Goal: Information Seeking & Learning: Learn about a topic

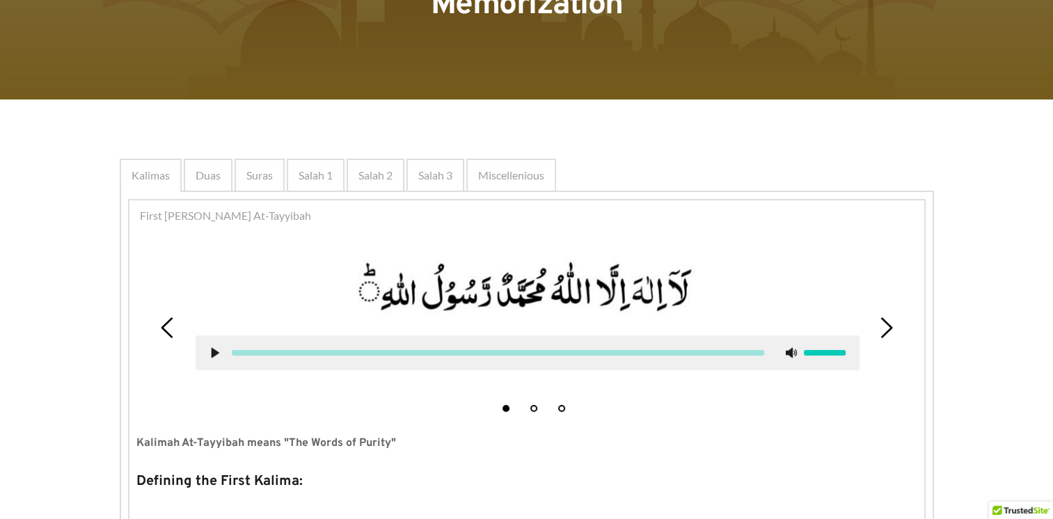
scroll to position [209, 0]
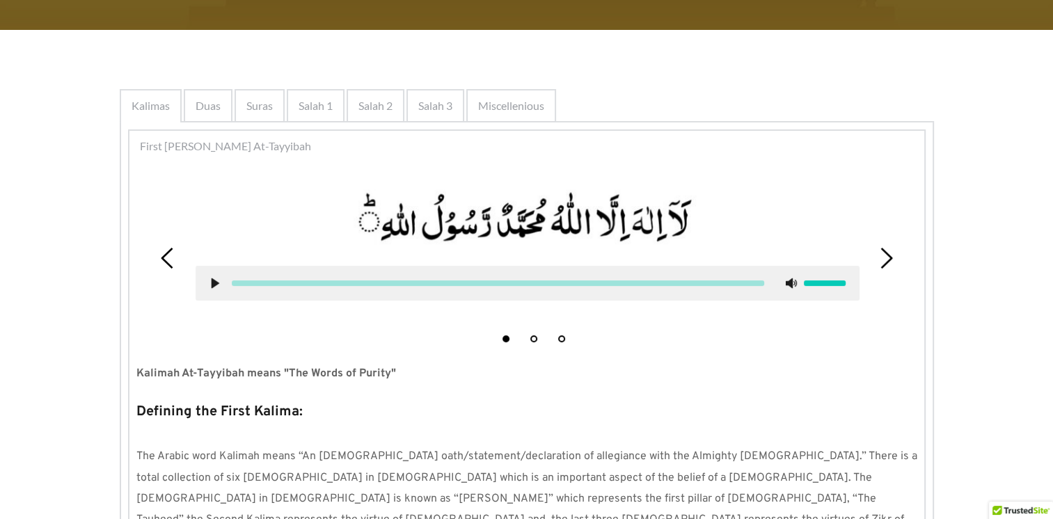
click at [215, 283] on use at bounding box center [215, 284] width 8 height 10
click at [211, 283] on use at bounding box center [214, 284] width 9 height 10
click at [214, 283] on use at bounding box center [215, 284] width 8 height 10
click at [884, 255] on icon at bounding box center [886, 258] width 21 height 21
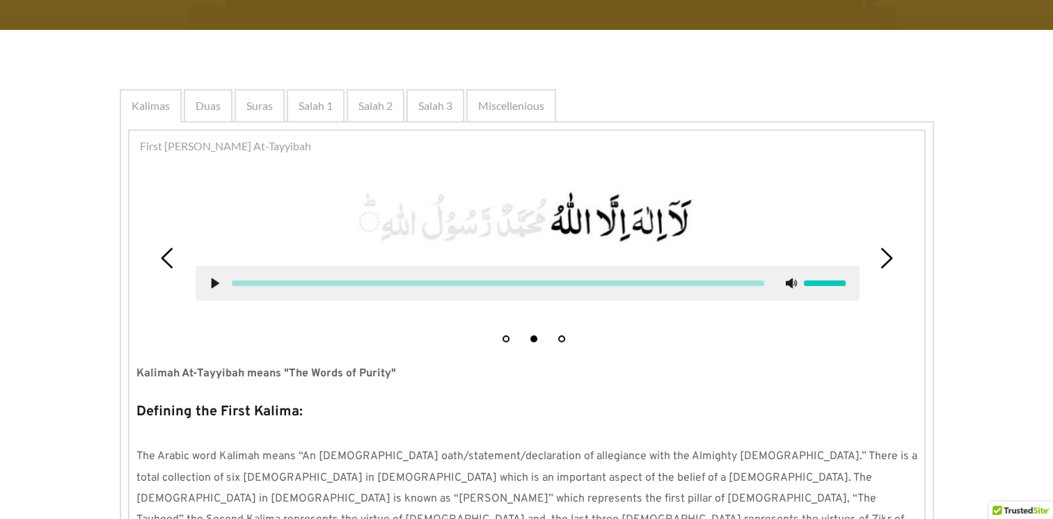
click at [219, 287] on icon at bounding box center [215, 283] width 11 height 11
click at [218, 278] on icon at bounding box center [215, 283] width 11 height 11
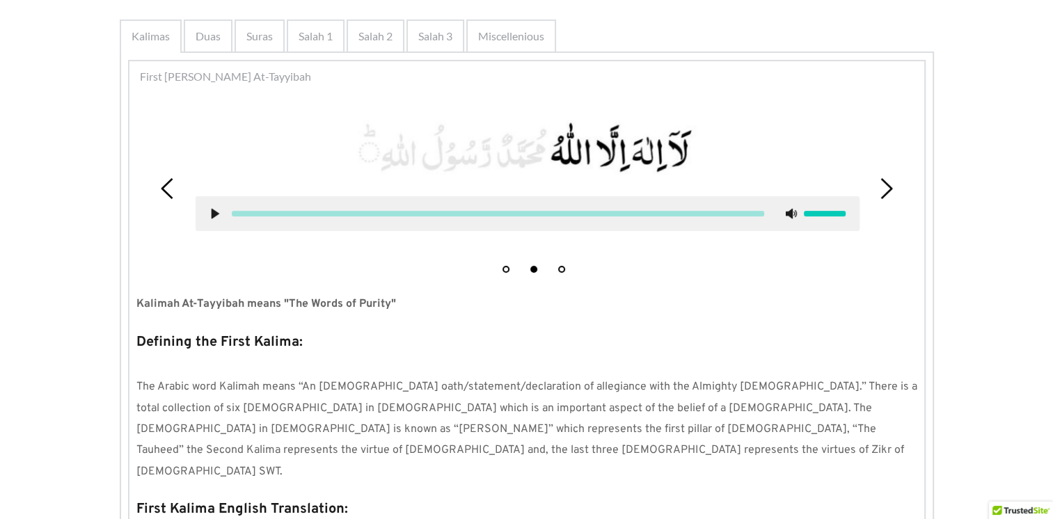
click at [164, 188] on icon at bounding box center [167, 188] width 21 height 21
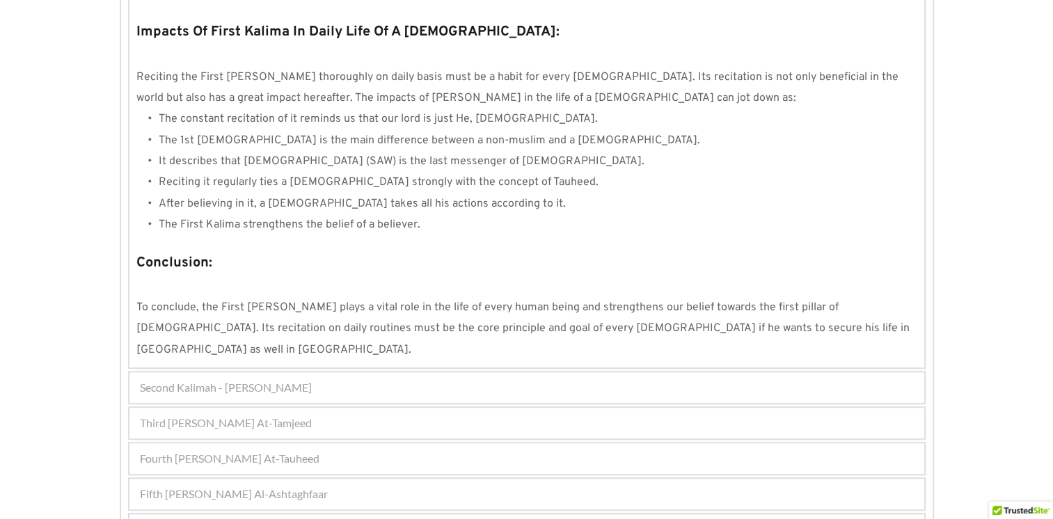
scroll to position [1267, 0]
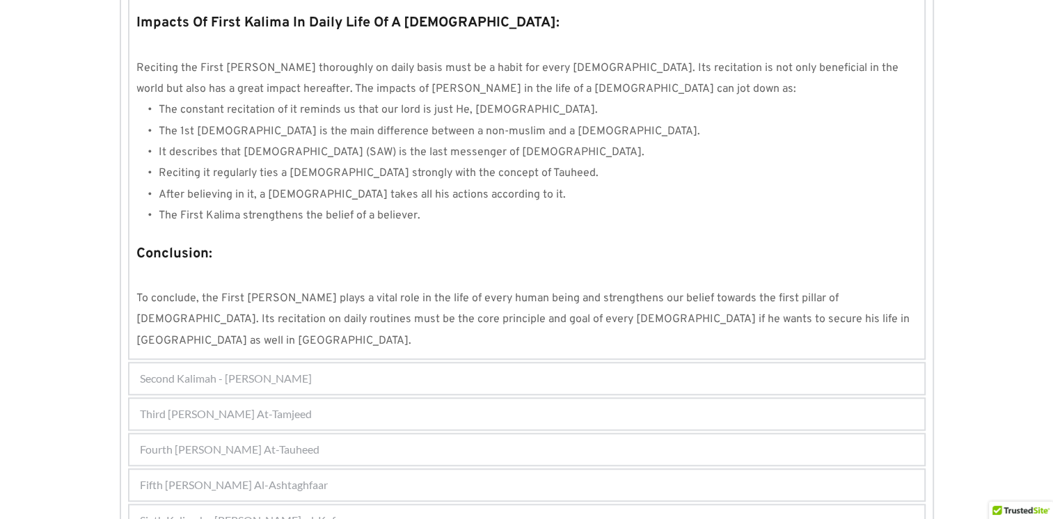
click at [262, 370] on span "Second Kalimah - Kalimah Ash-Shahdah" at bounding box center [226, 378] width 172 height 17
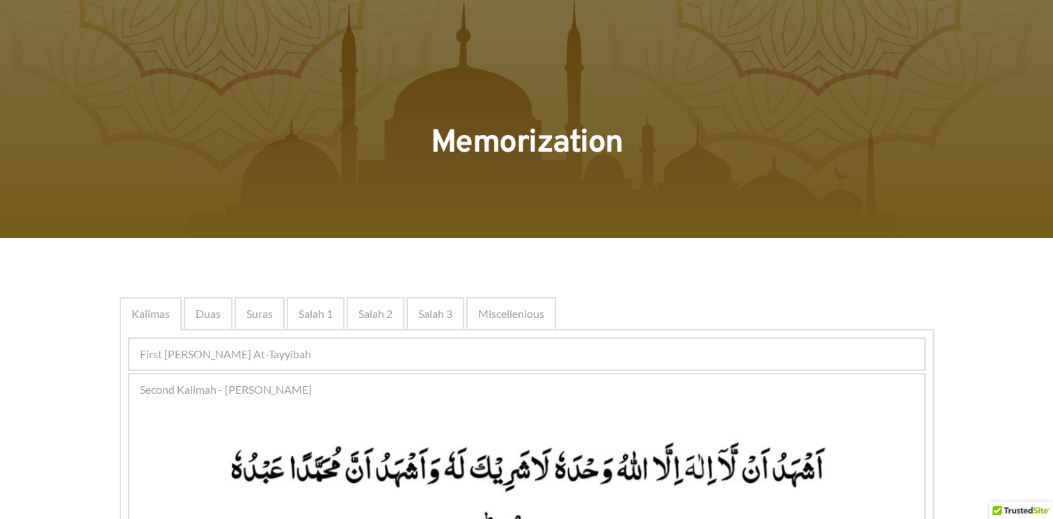
scroll to position [0, 0]
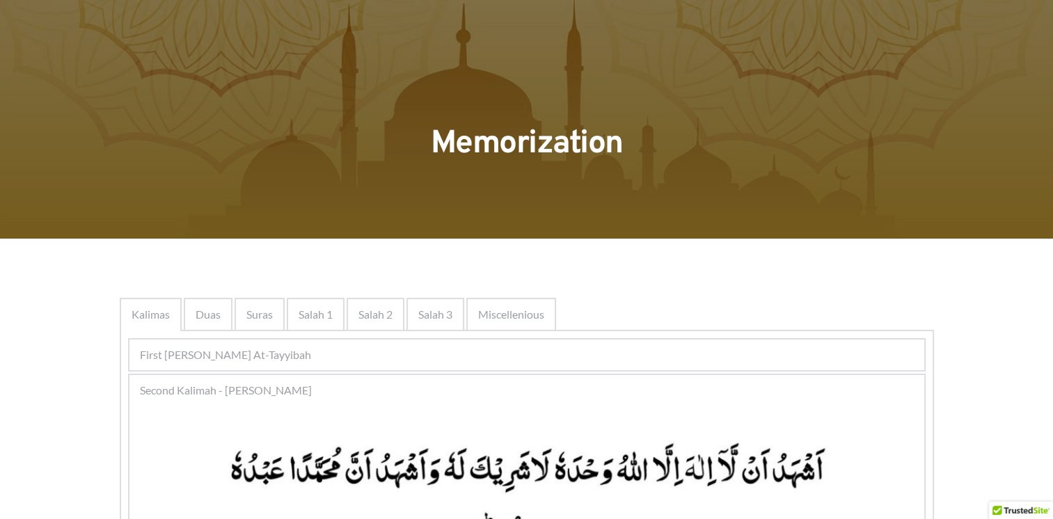
click at [282, 352] on span "First Kalimah - Kalimah At-Tayyibah" at bounding box center [225, 355] width 171 height 17
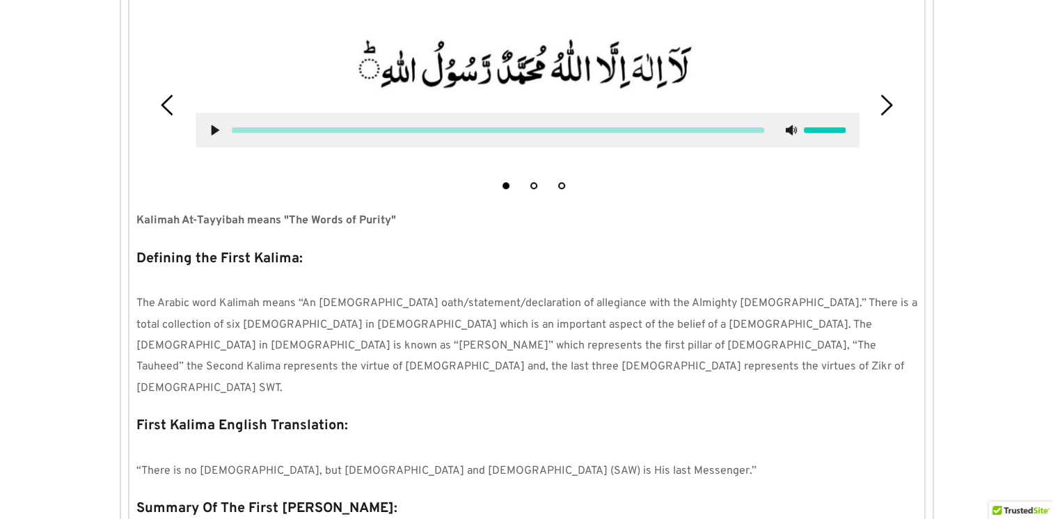
scroll to position [292, 0]
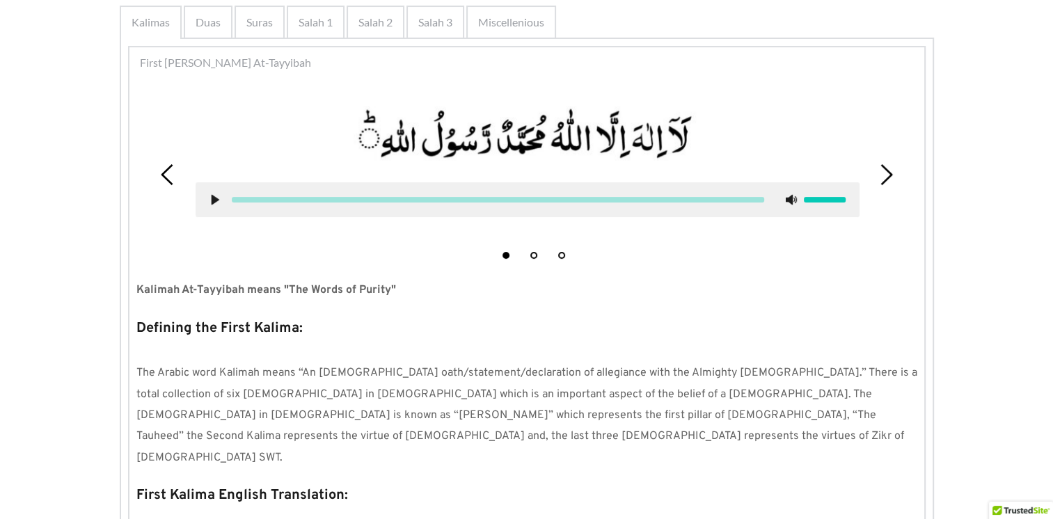
click at [214, 199] on use at bounding box center [215, 200] width 8 height 10
click at [214, 203] on icon at bounding box center [215, 199] width 11 height 11
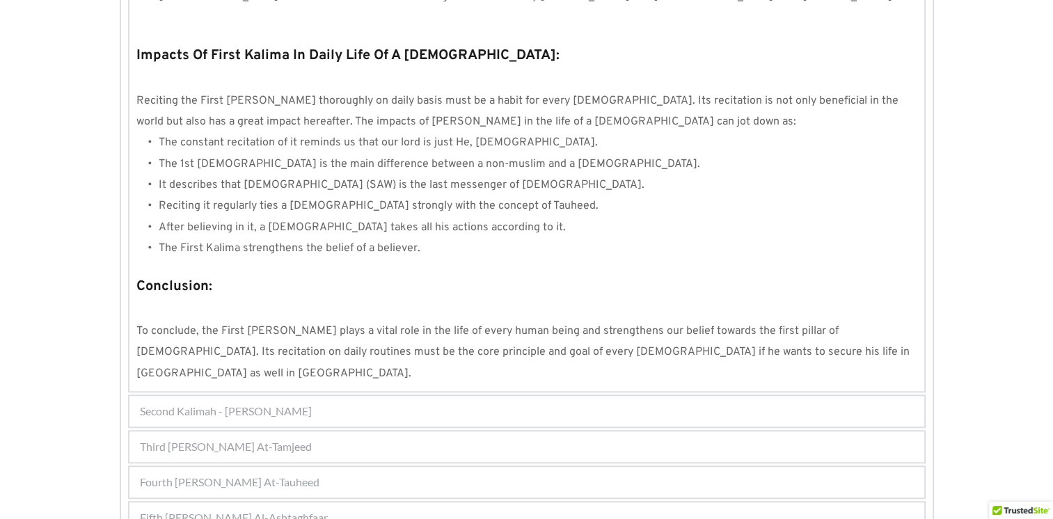
scroll to position [1267, 0]
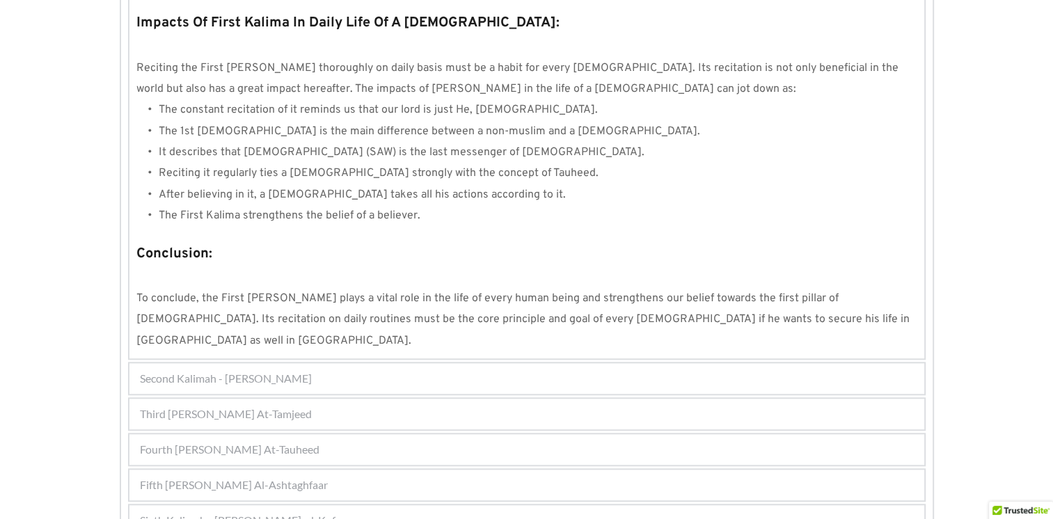
click at [237, 370] on span "Second Kalimah - Kalimah Ash-Shahdah" at bounding box center [226, 378] width 172 height 17
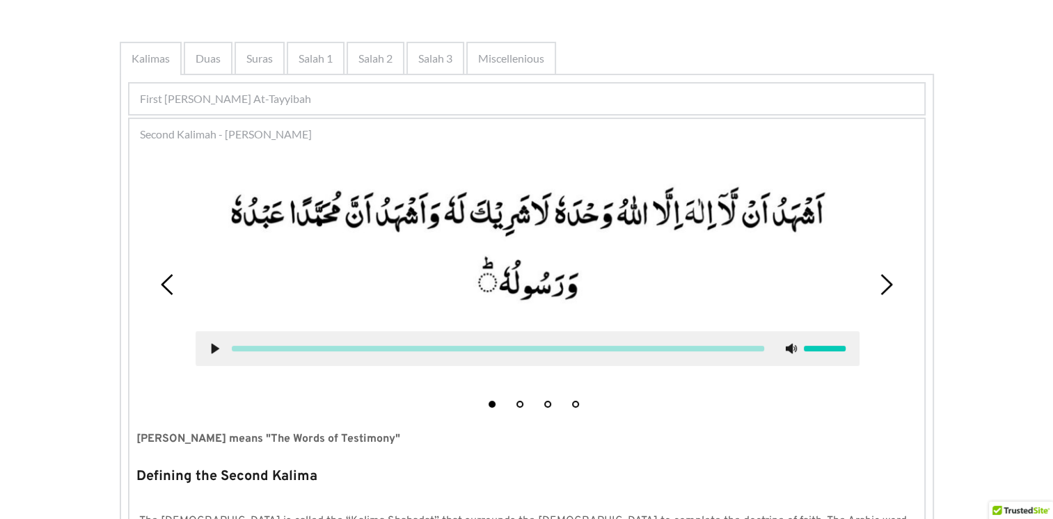
scroll to position [233, 0]
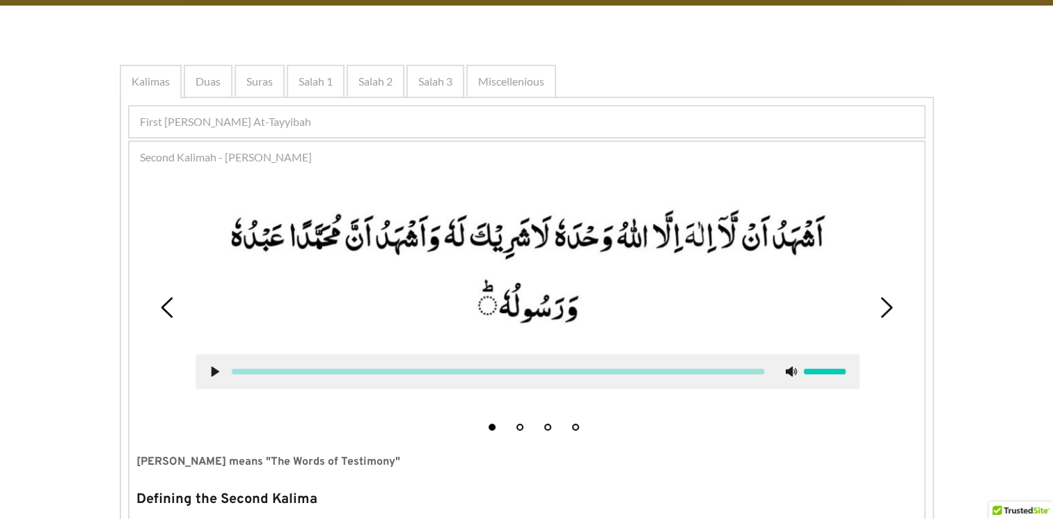
click at [212, 373] on use at bounding box center [215, 371] width 8 height 10
click at [210, 372] on use at bounding box center [214, 371] width 9 height 10
click at [214, 372] on use at bounding box center [215, 371] width 8 height 10
click at [214, 368] on use at bounding box center [215, 371] width 8 height 10
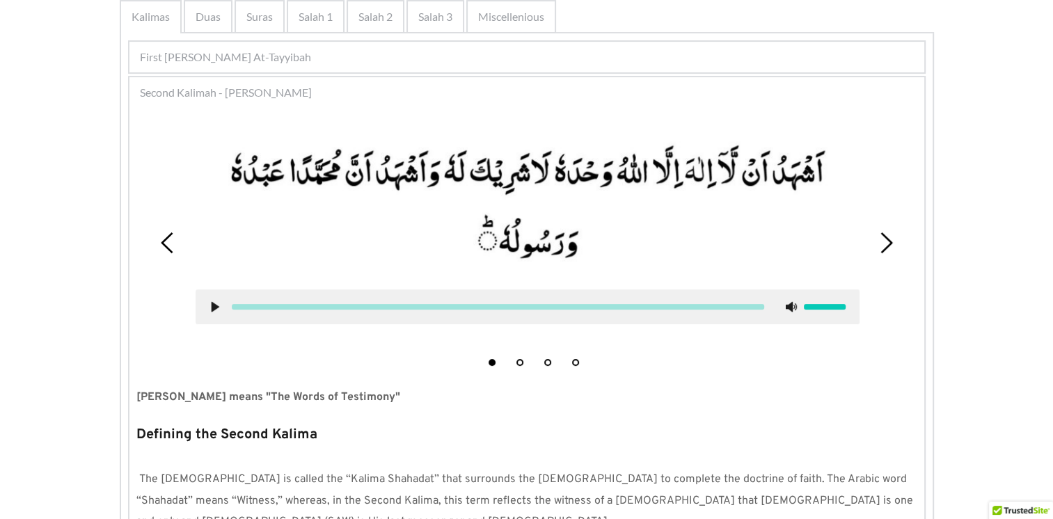
scroll to position [373, 0]
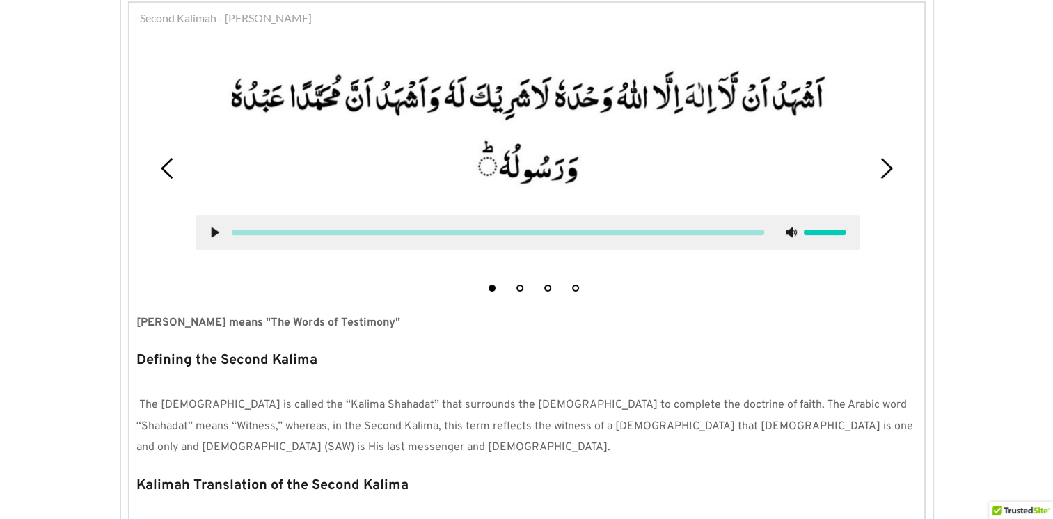
click at [211, 230] on use at bounding box center [215, 232] width 8 height 10
click at [217, 228] on icon at bounding box center [215, 232] width 11 height 11
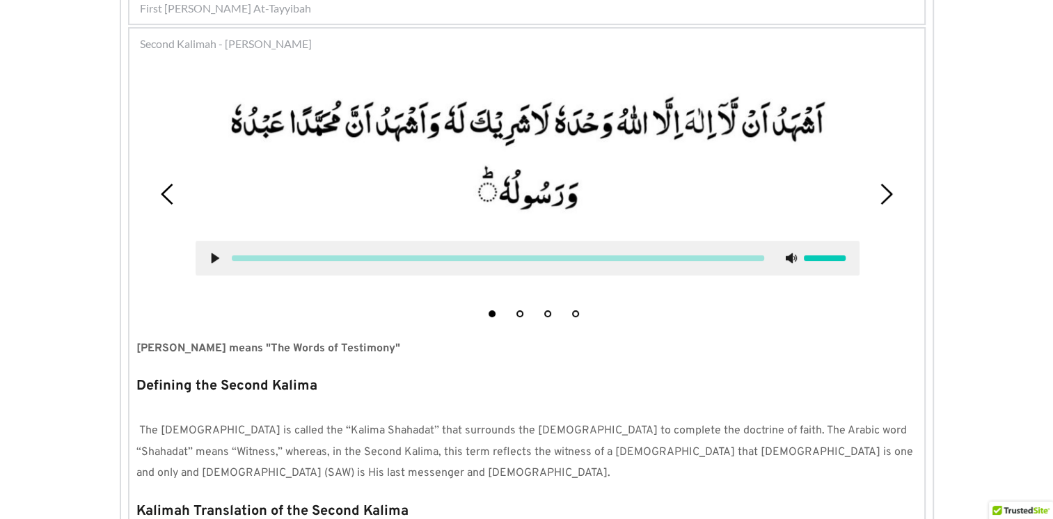
scroll to position [303, 0]
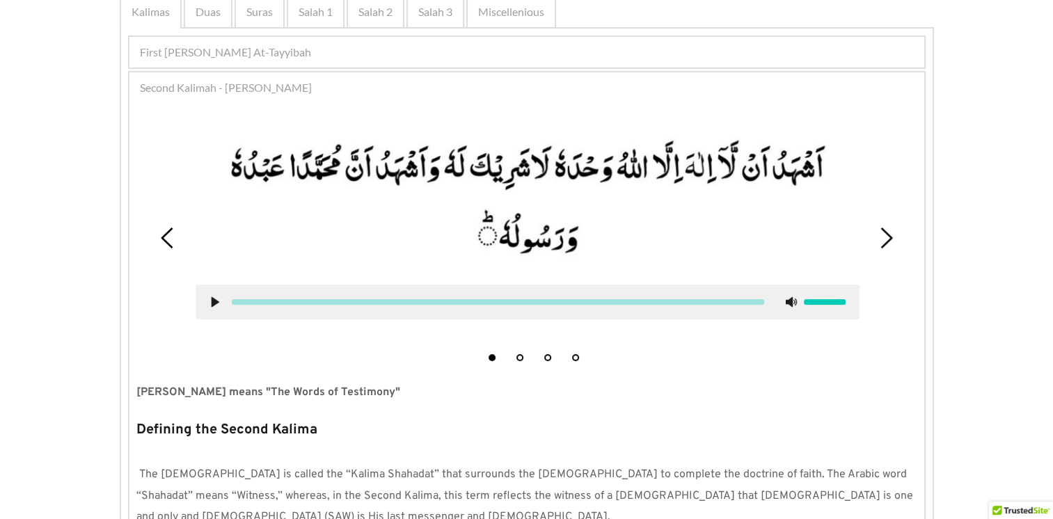
click at [212, 297] on use at bounding box center [215, 302] width 8 height 10
click at [895, 244] on icon at bounding box center [886, 238] width 21 height 21
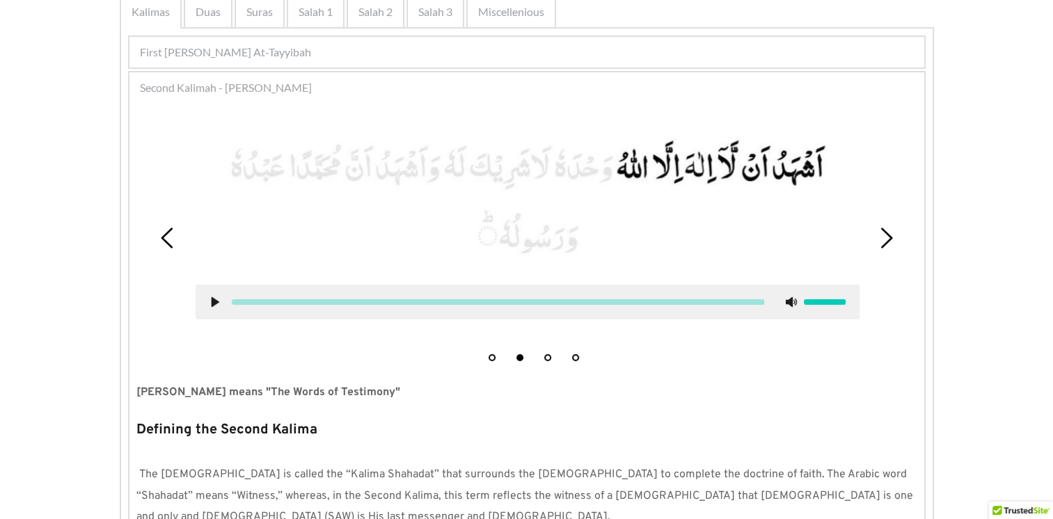
click at [213, 301] on use at bounding box center [215, 302] width 8 height 10
click at [164, 240] on use at bounding box center [167, 238] width 12 height 21
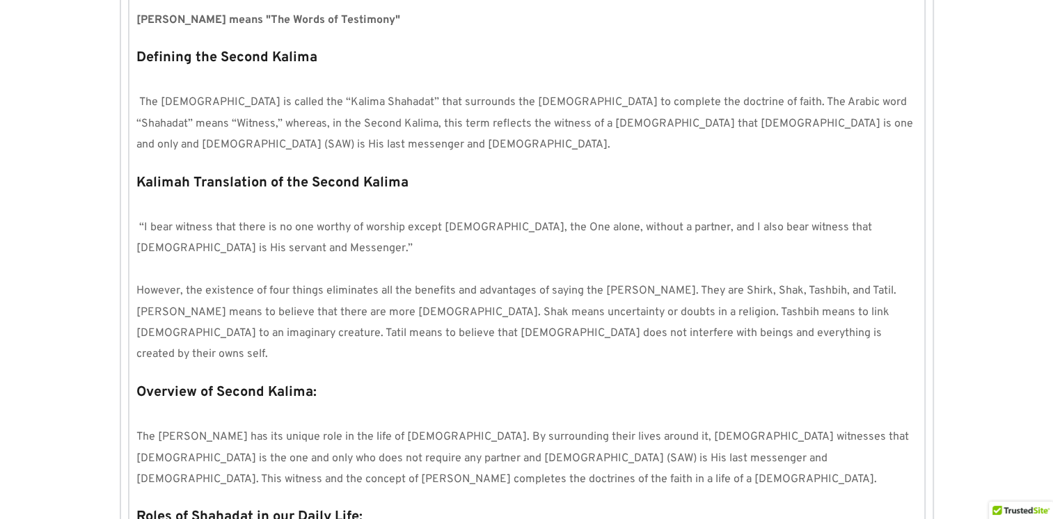
scroll to position [651, 0]
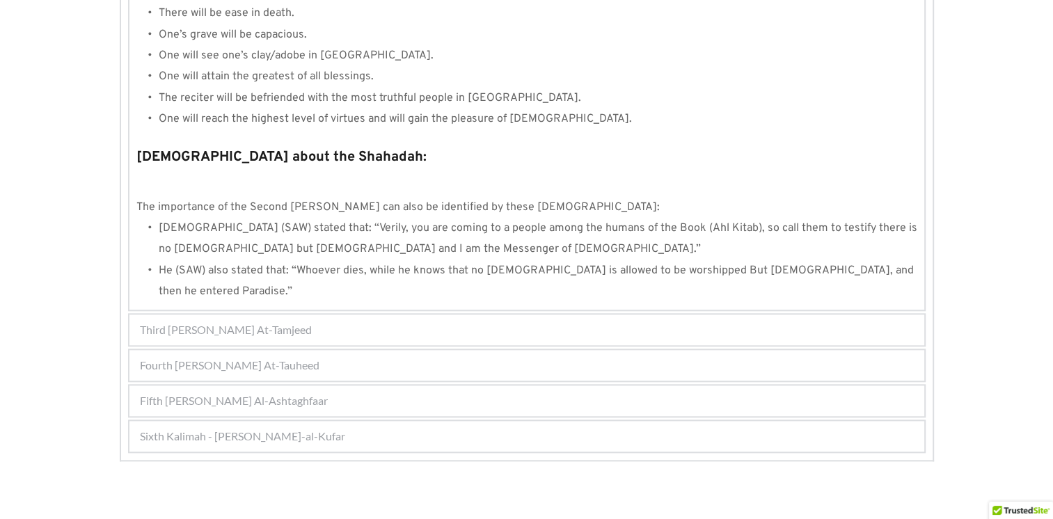
click at [265, 322] on span "Third Kalimah - Kalimah At-Tamjeed" at bounding box center [226, 330] width 172 height 17
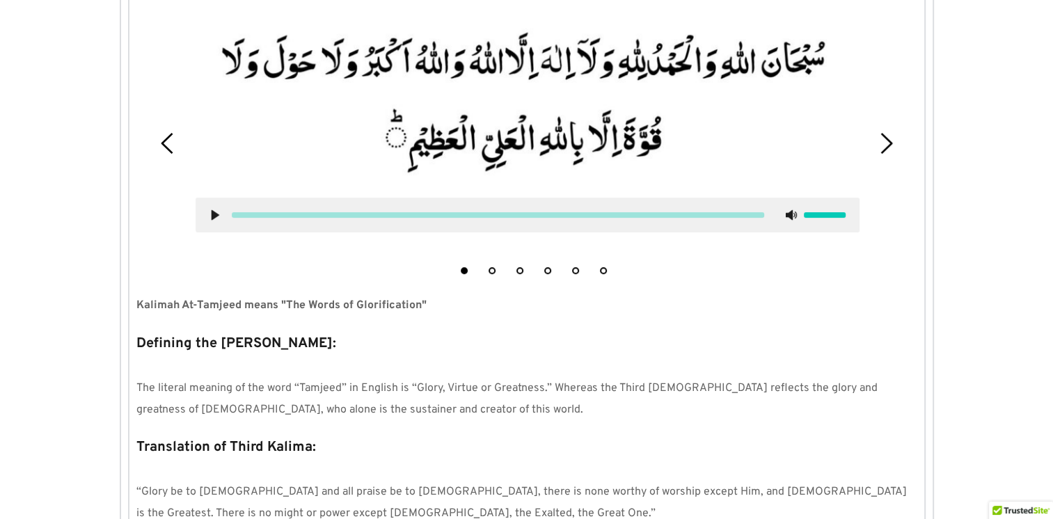
scroll to position [407, 0]
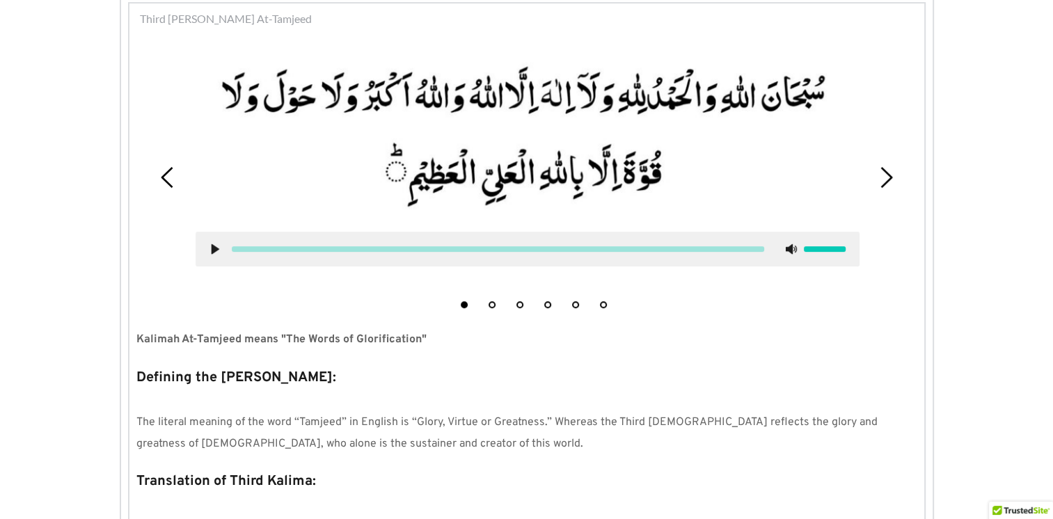
click at [214, 244] on icon at bounding box center [215, 249] width 11 height 11
click at [214, 246] on icon at bounding box center [215, 249] width 11 height 11
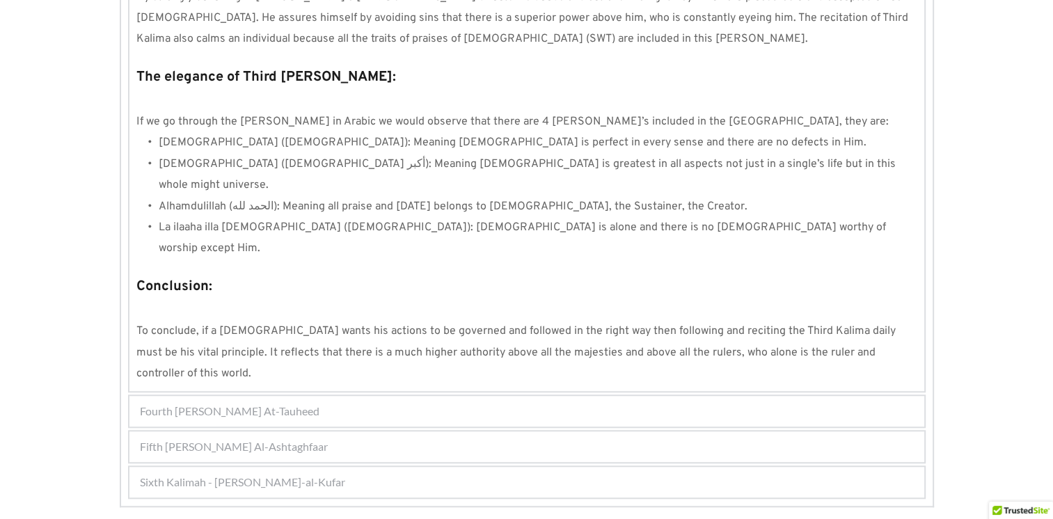
scroll to position [1191, 0]
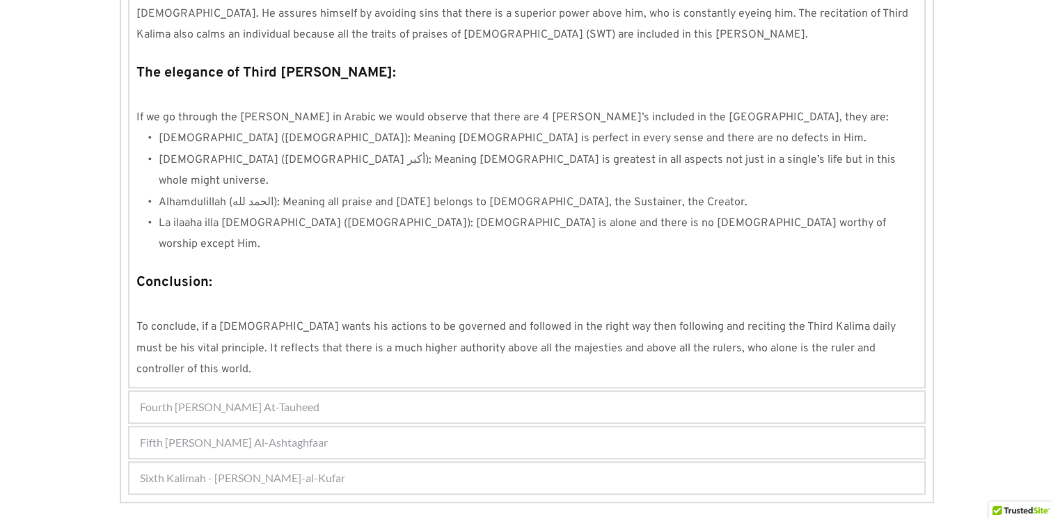
click at [312, 399] on span "Fourth Kalimah - Kalimah At-Tauheed" at bounding box center [230, 407] width 180 height 17
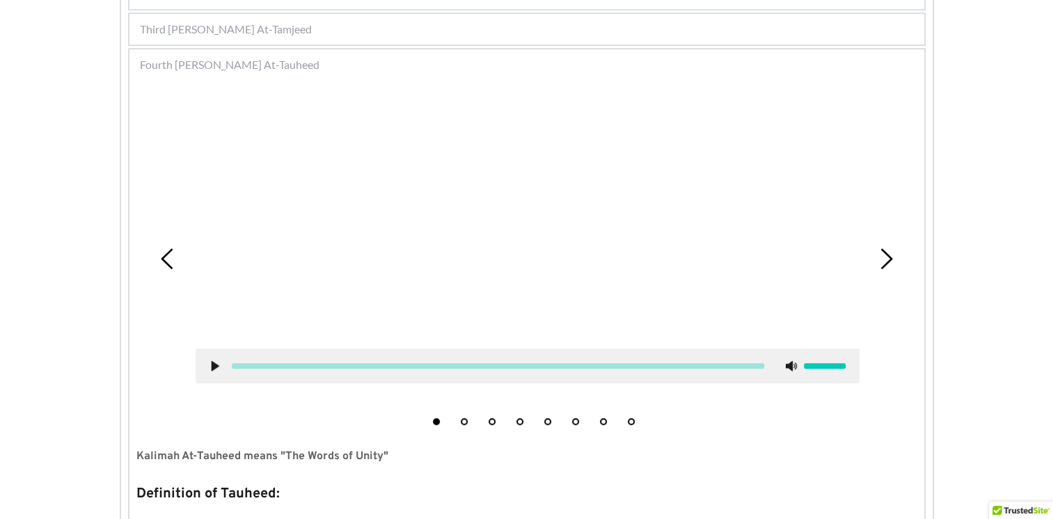
scroll to position [373, 0]
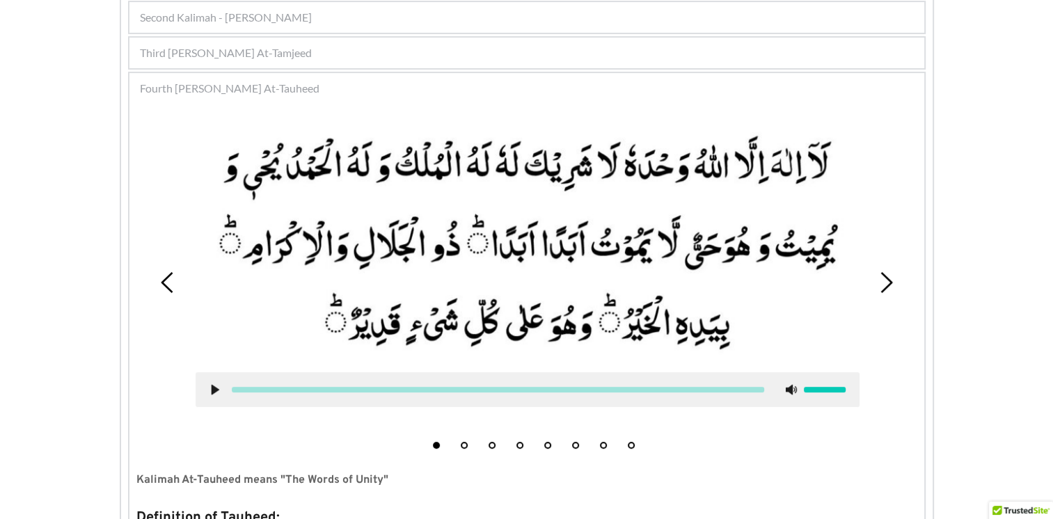
click at [214, 386] on use at bounding box center [215, 389] width 8 height 10
click at [226, 283] on picture at bounding box center [528, 243] width 664 height 232
click at [212, 384] on icon at bounding box center [215, 389] width 11 height 11
click at [889, 283] on icon at bounding box center [886, 282] width 21 height 21
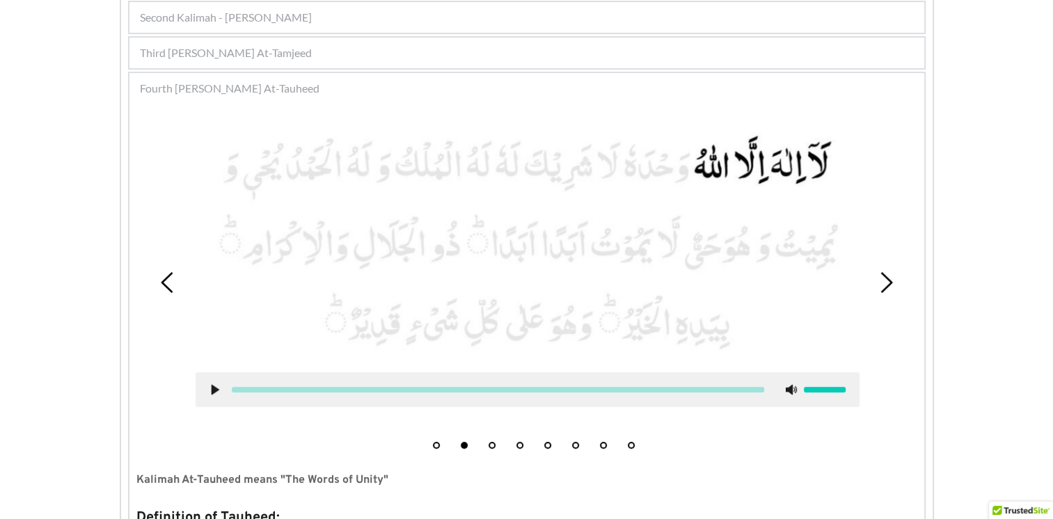
click at [214, 391] on icon at bounding box center [215, 389] width 11 height 11
click at [161, 280] on use at bounding box center [167, 282] width 12 height 21
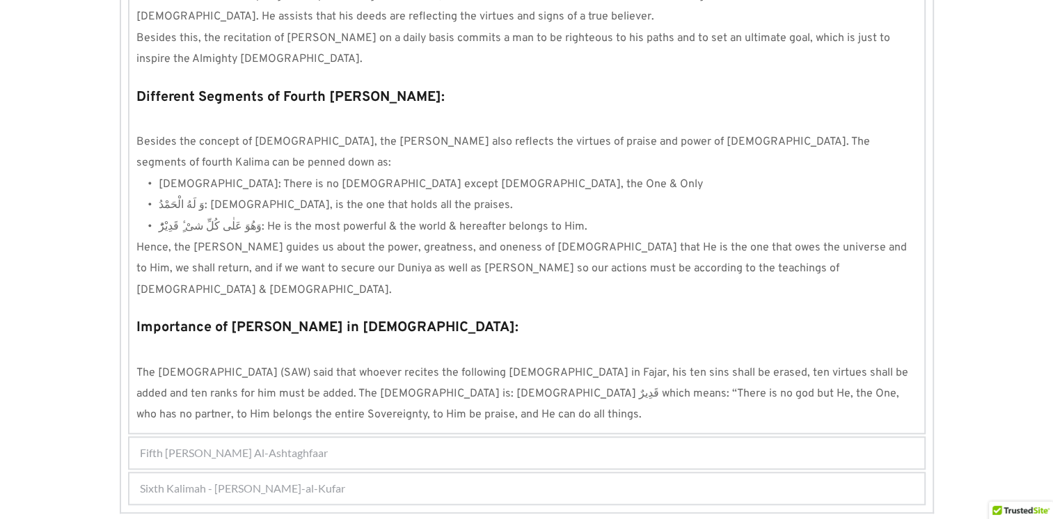
scroll to position [1264, 0]
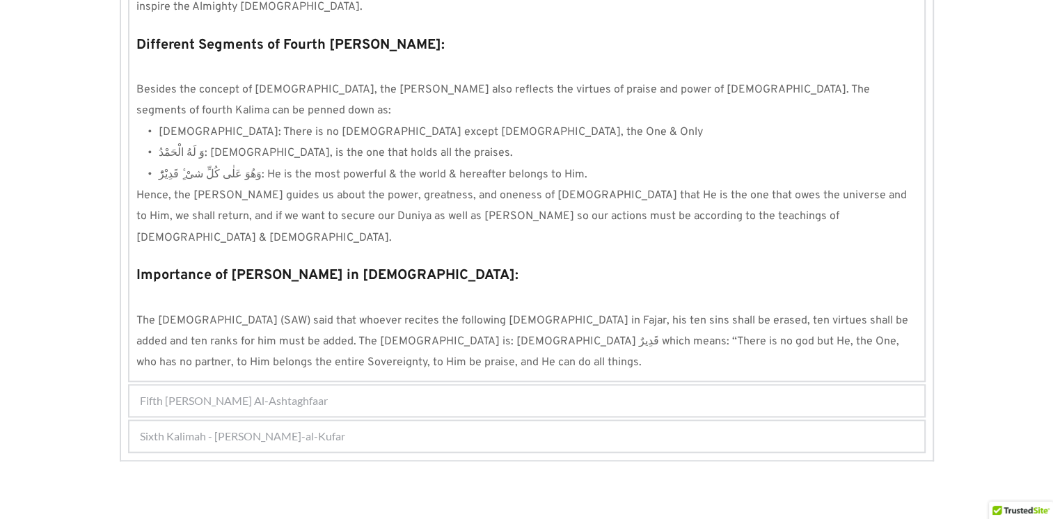
click at [369, 386] on div "Fifth Kalimah - Kalimah Al-Ashtaghfaar" at bounding box center [527, 401] width 795 height 31
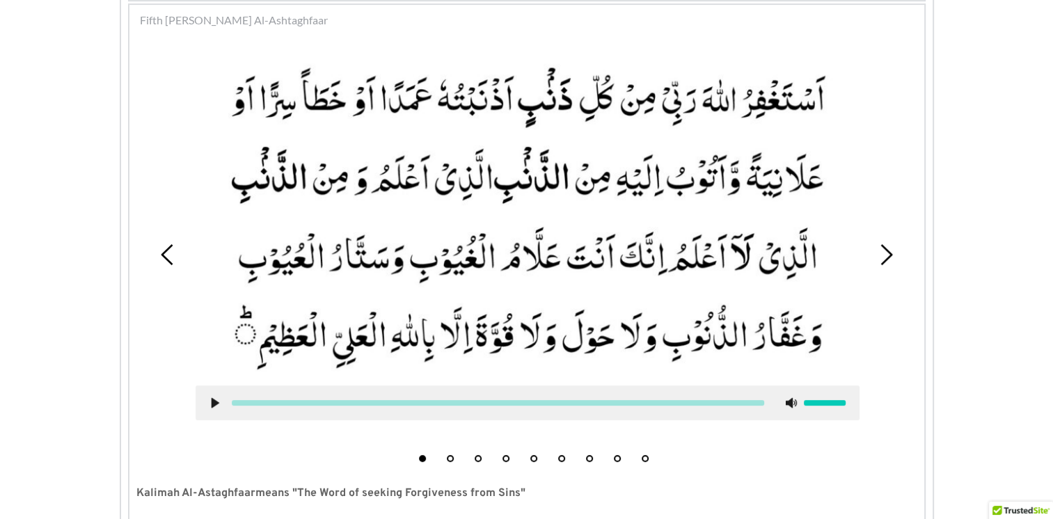
scroll to position [407, 0]
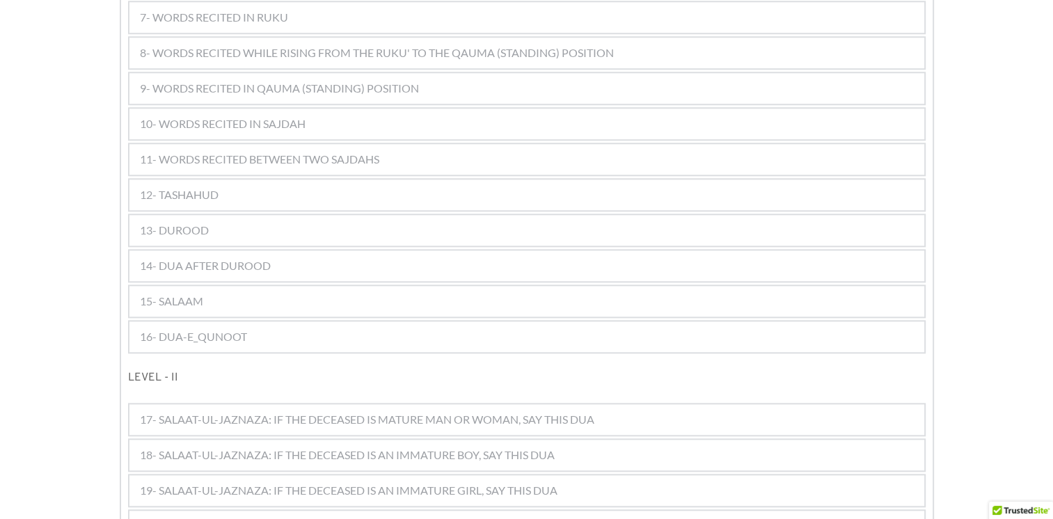
scroll to position [1253, 0]
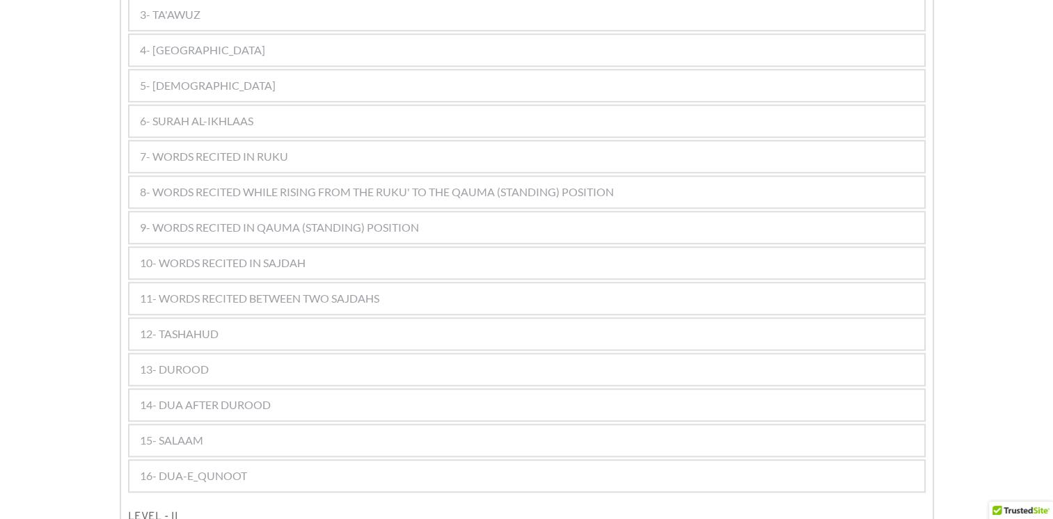
click at [246, 113] on span "6- SURAH AL-IKHLAAS" at bounding box center [196, 121] width 113 height 17
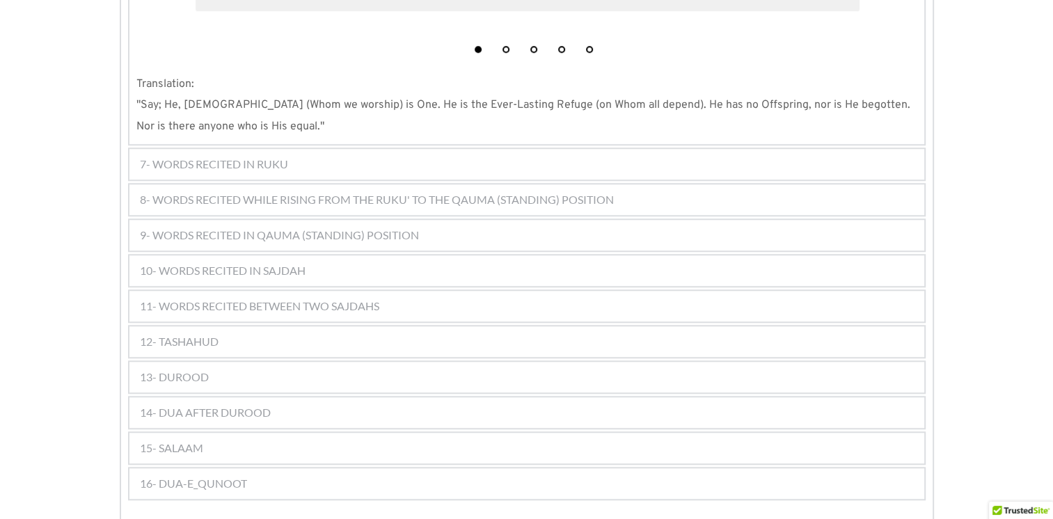
scroll to position [1277, 0]
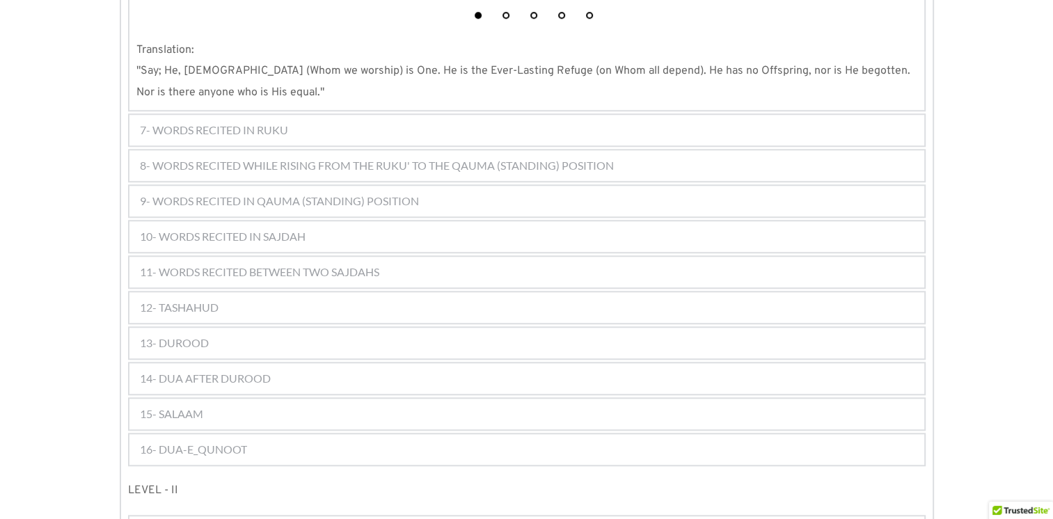
click at [306, 157] on span "8- WORDS RECITED WHILE RISING FROM THE RUKU' TO THE QAUMA (STANDING) POSITION" at bounding box center [377, 165] width 474 height 17
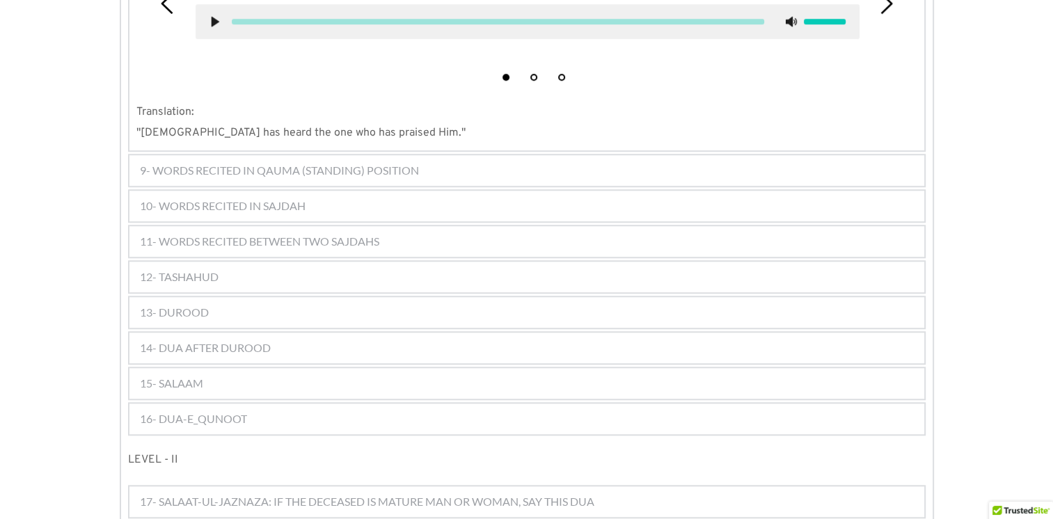
scroll to position [1058, 0]
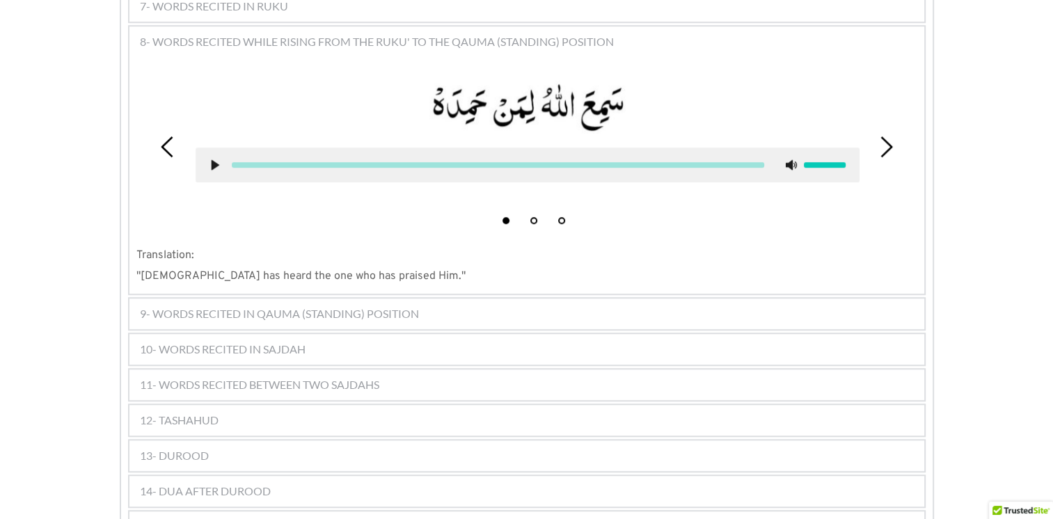
click at [212, 159] on use at bounding box center [215, 164] width 8 height 10
click at [214, 159] on icon at bounding box center [215, 164] width 11 height 11
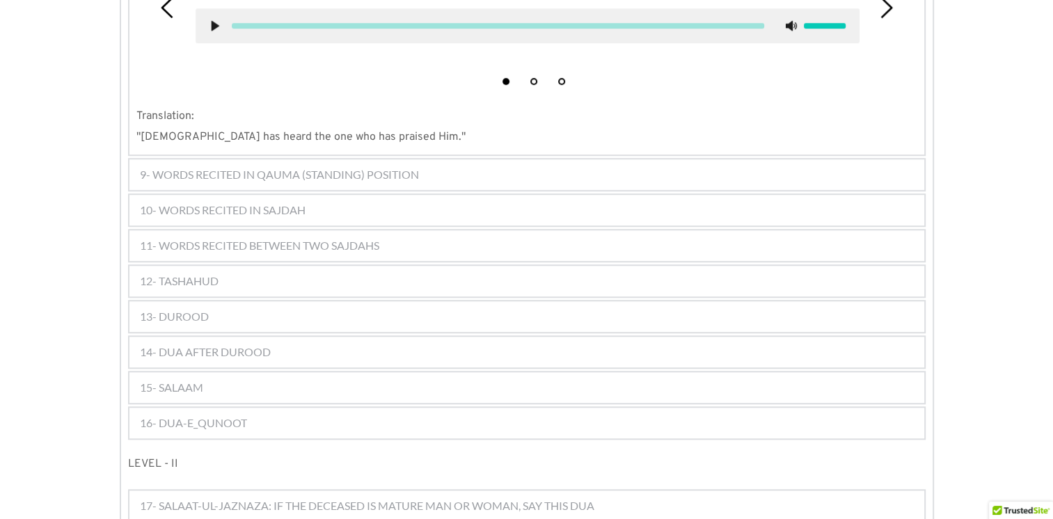
scroll to position [1267, 0]
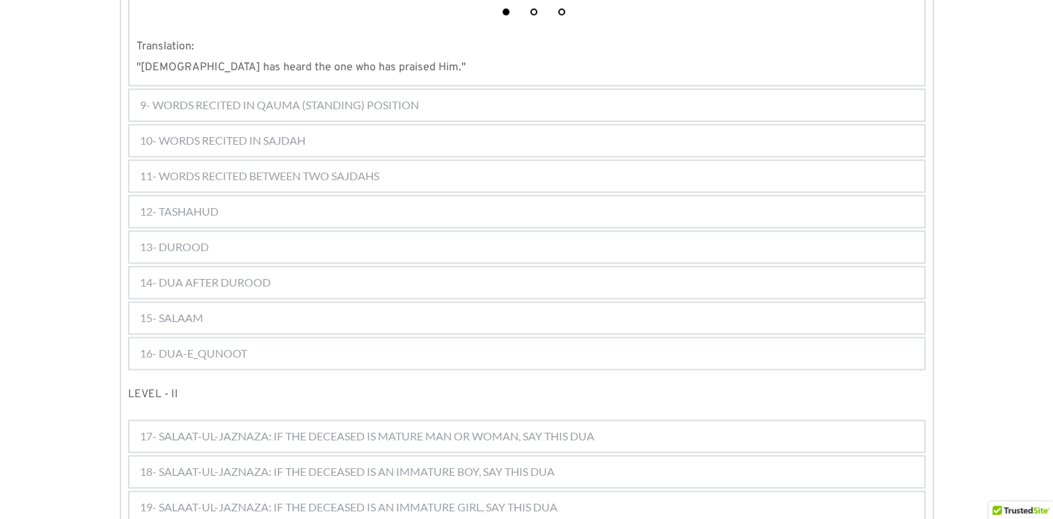
click at [289, 97] on span "9- WORDS RECITED IN QAUMA (STANDING) POSITION" at bounding box center [279, 105] width 279 height 17
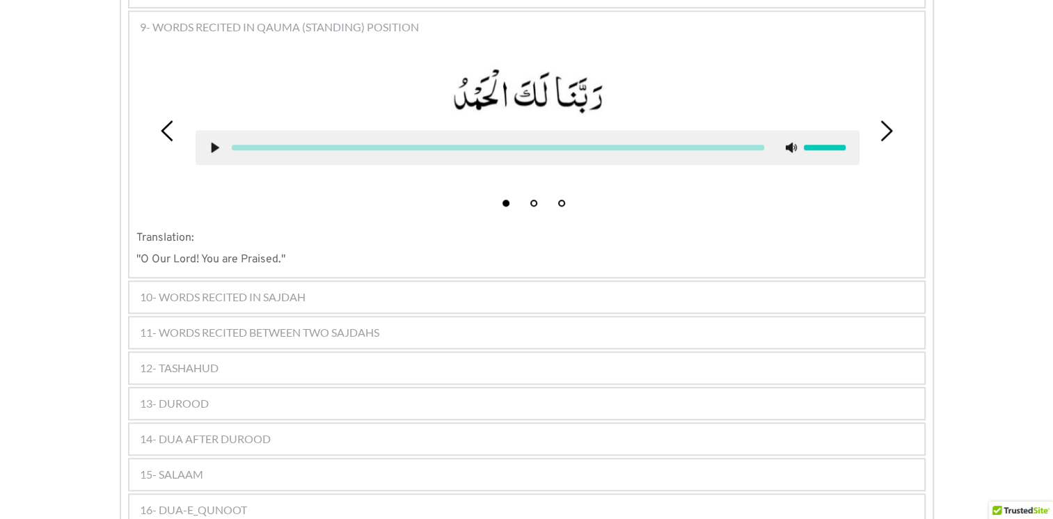
scroll to position [1092, 0]
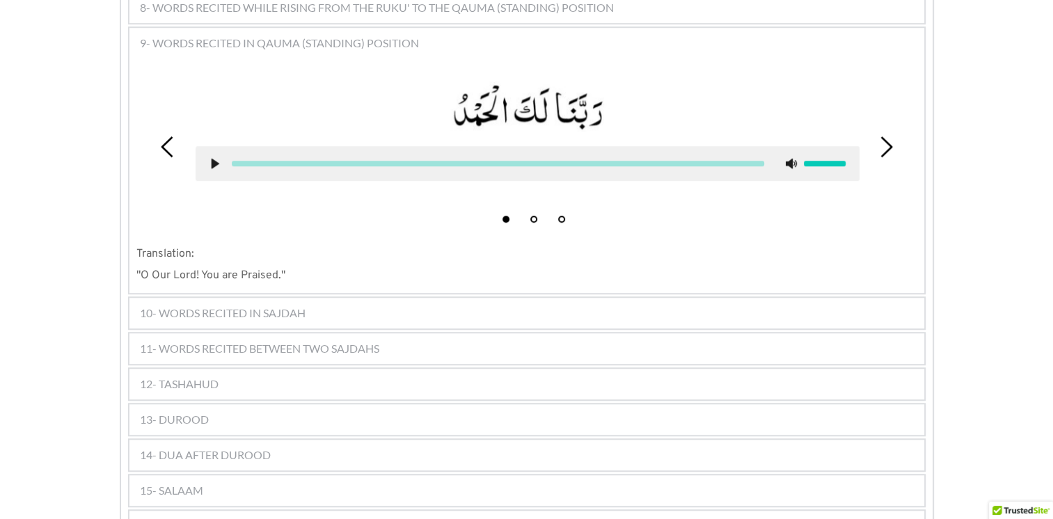
click at [213, 159] on use at bounding box center [215, 164] width 8 height 10
click at [216, 159] on use at bounding box center [214, 164] width 9 height 10
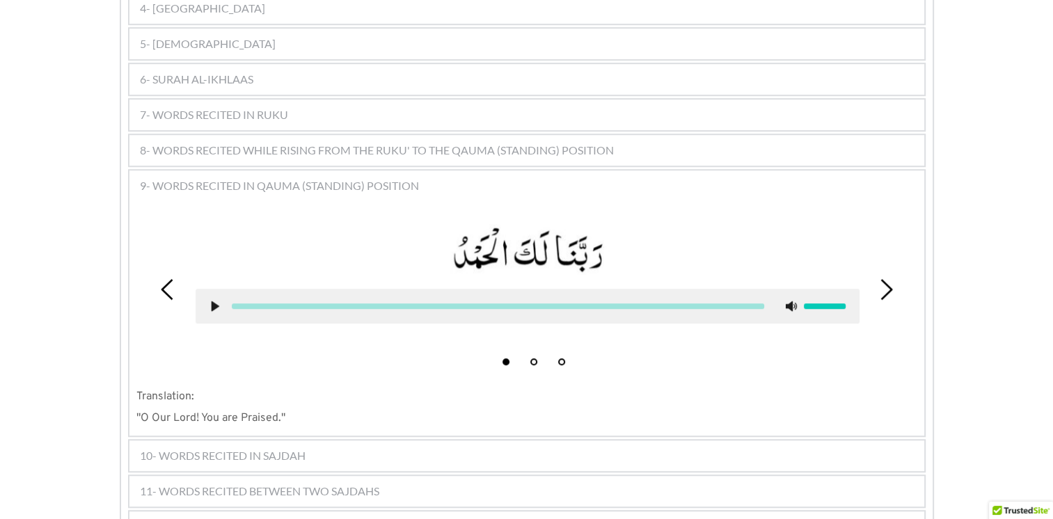
scroll to position [884, 0]
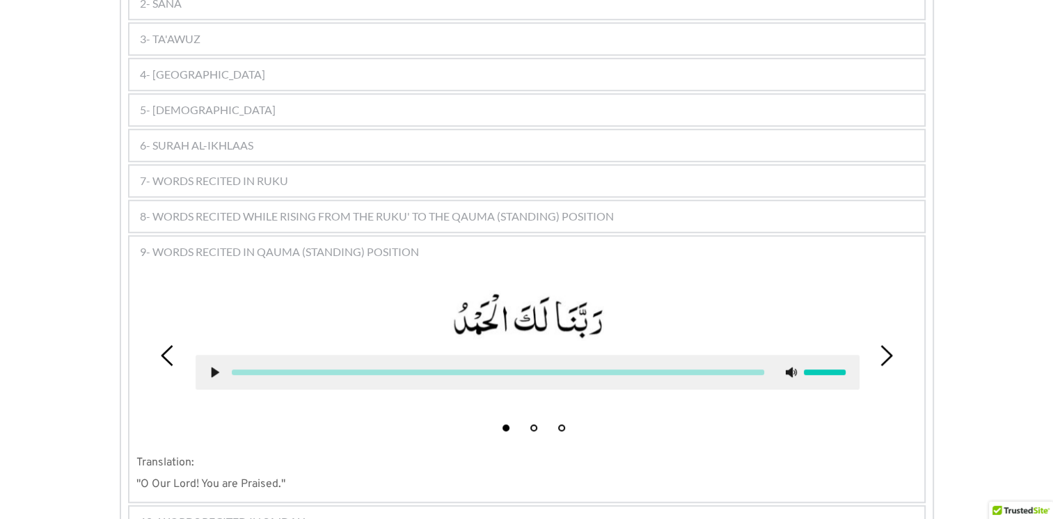
click at [171, 173] on span "7- WORDS RECITED IN RUKU" at bounding box center [214, 181] width 148 height 17
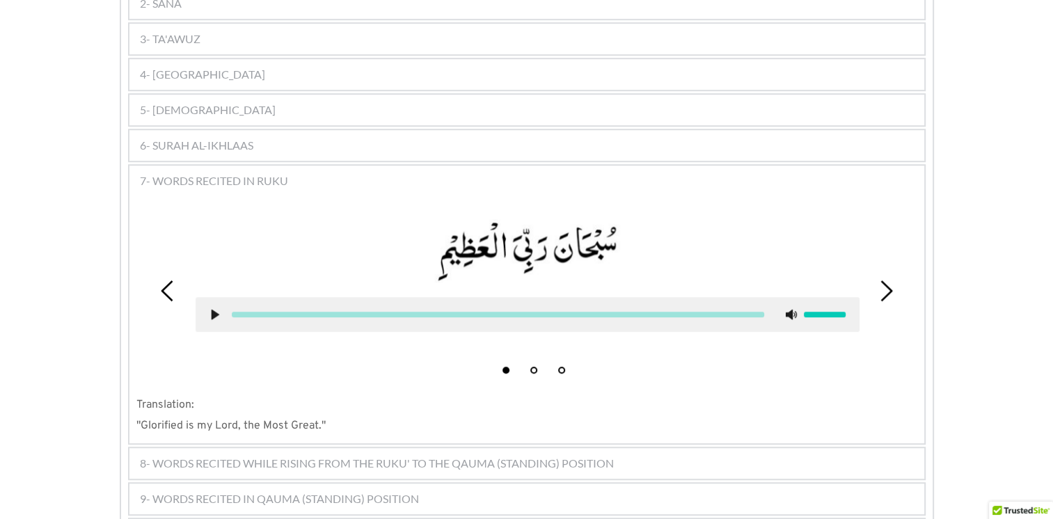
click at [206, 137] on span "6- SURAH AL-IKHLAAS" at bounding box center [196, 145] width 113 height 17
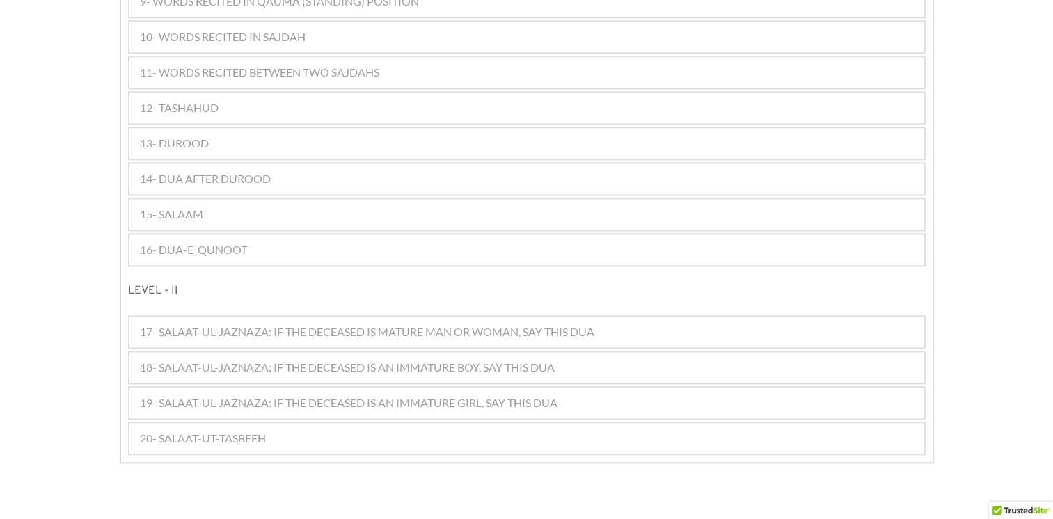
scroll to position [1493, 0]
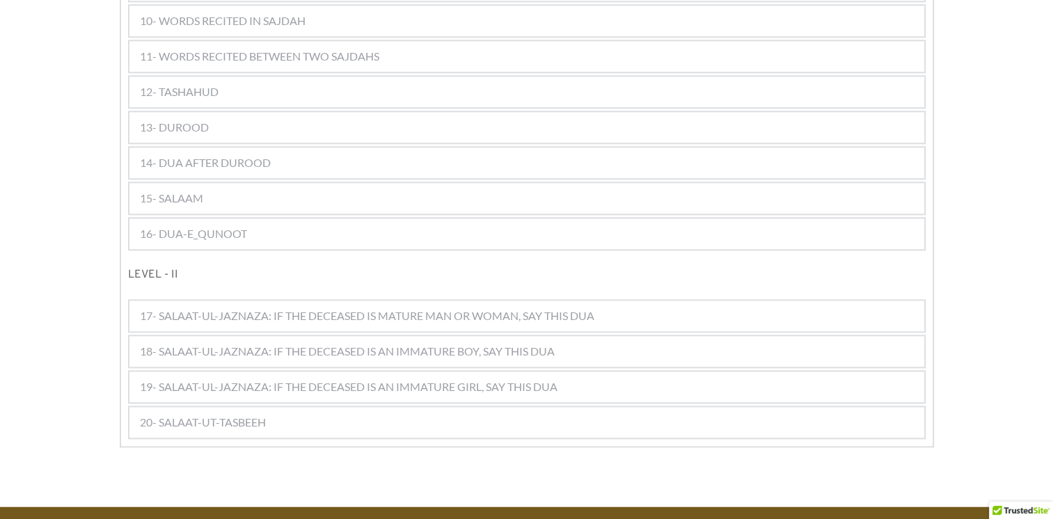
click at [179, 226] on span "16- DUA-E_QUNOOT" at bounding box center [193, 234] width 107 height 17
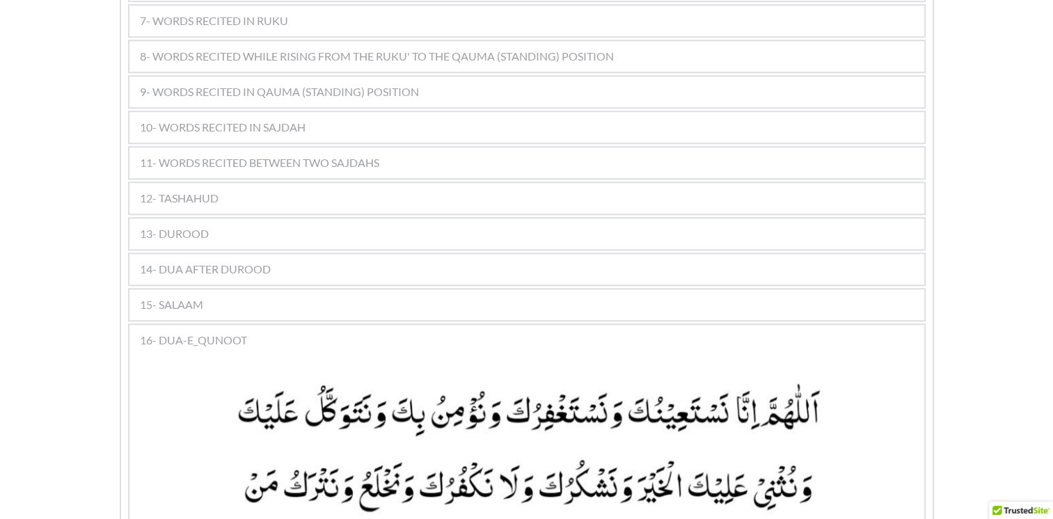
scroll to position [1011, 0]
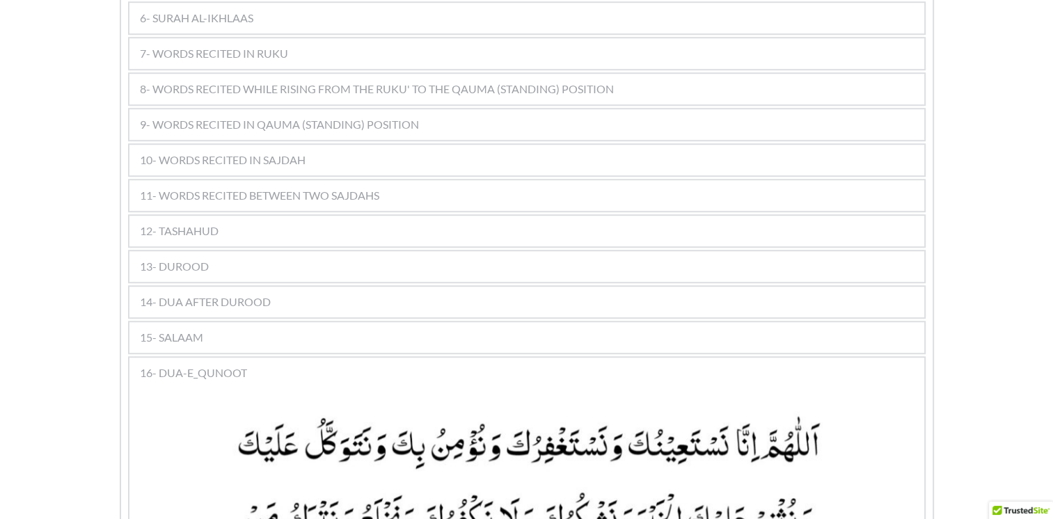
click at [172, 365] on span "16- DUA-E_QUNOOT" at bounding box center [193, 373] width 107 height 17
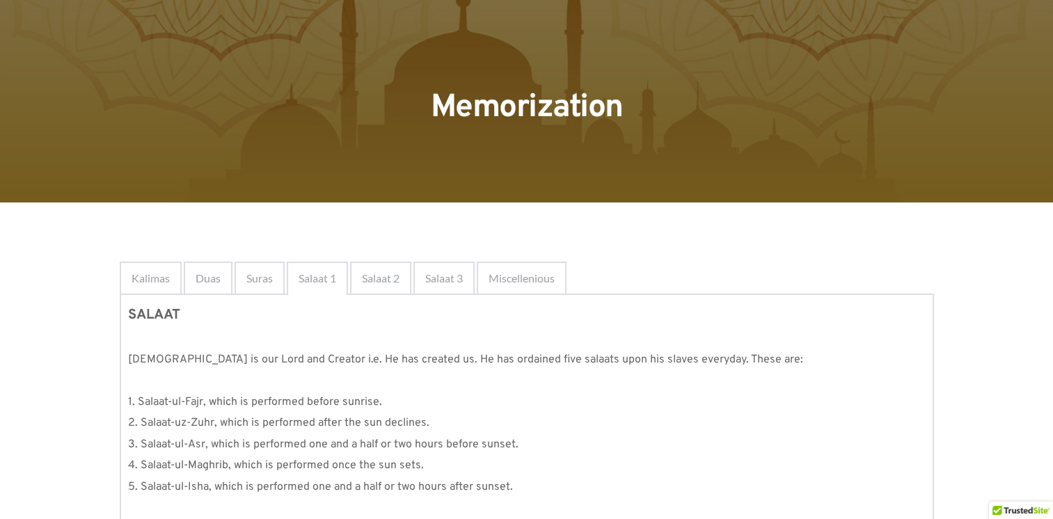
scroll to position [0, 0]
